Goal: Information Seeking & Learning: Check status

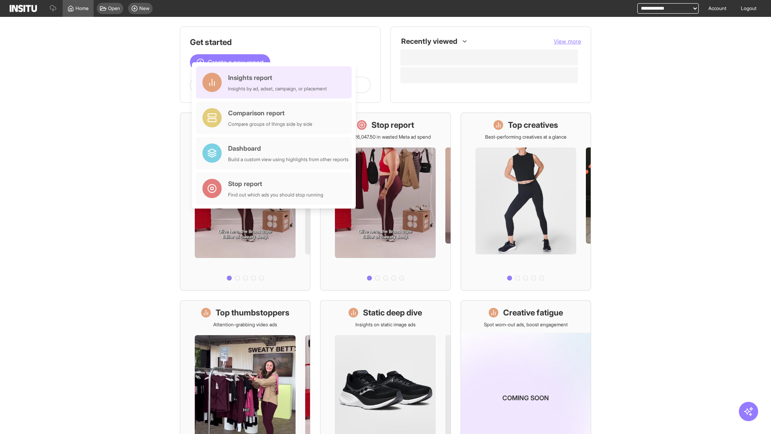
click at [276, 82] on div "Insights report Insights by ad, adset, campaign, or placement" at bounding box center [277, 82] width 99 height 19
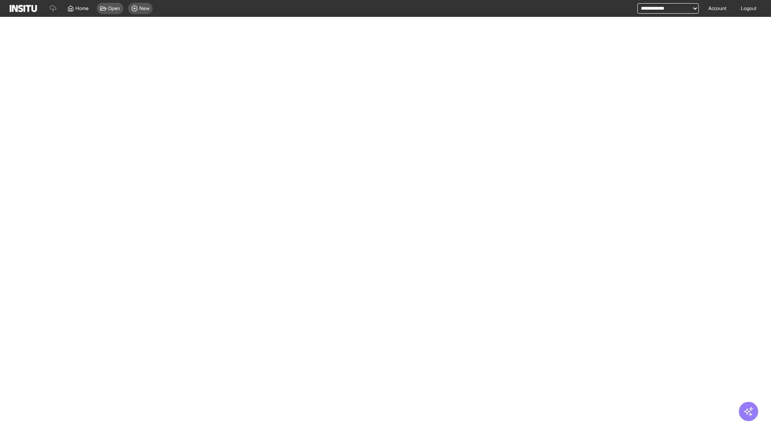
select select "**"
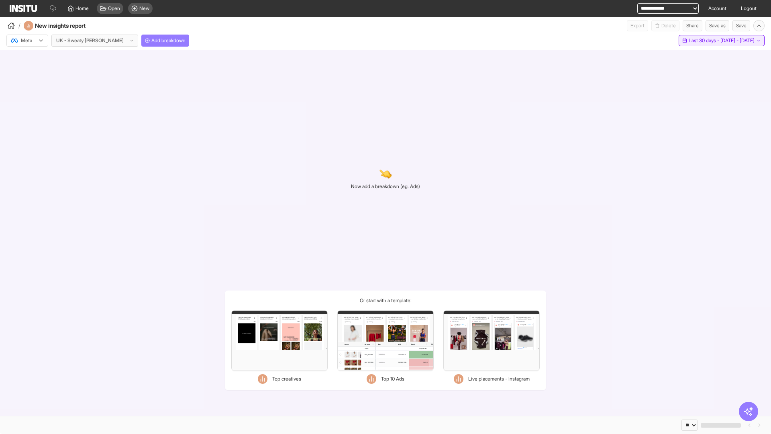
click at [707, 41] on span "Last 30 days - [DATE] - [DATE]" at bounding box center [721, 40] width 66 height 6
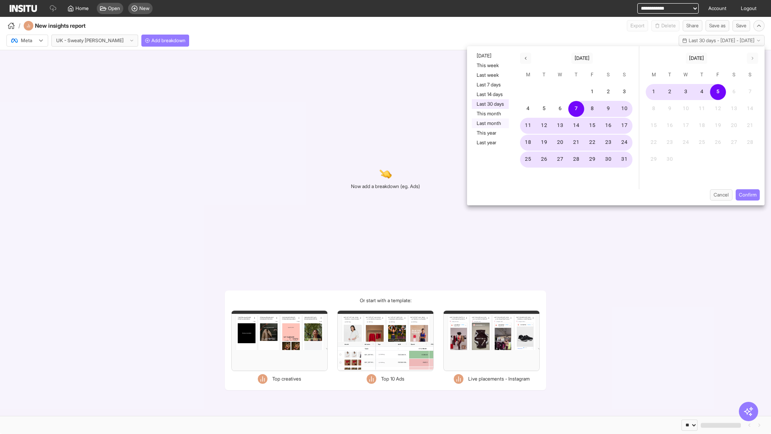
click at [489, 123] on button "Last month" at bounding box center [490, 123] width 37 height 10
